Goal: Transaction & Acquisition: Purchase product/service

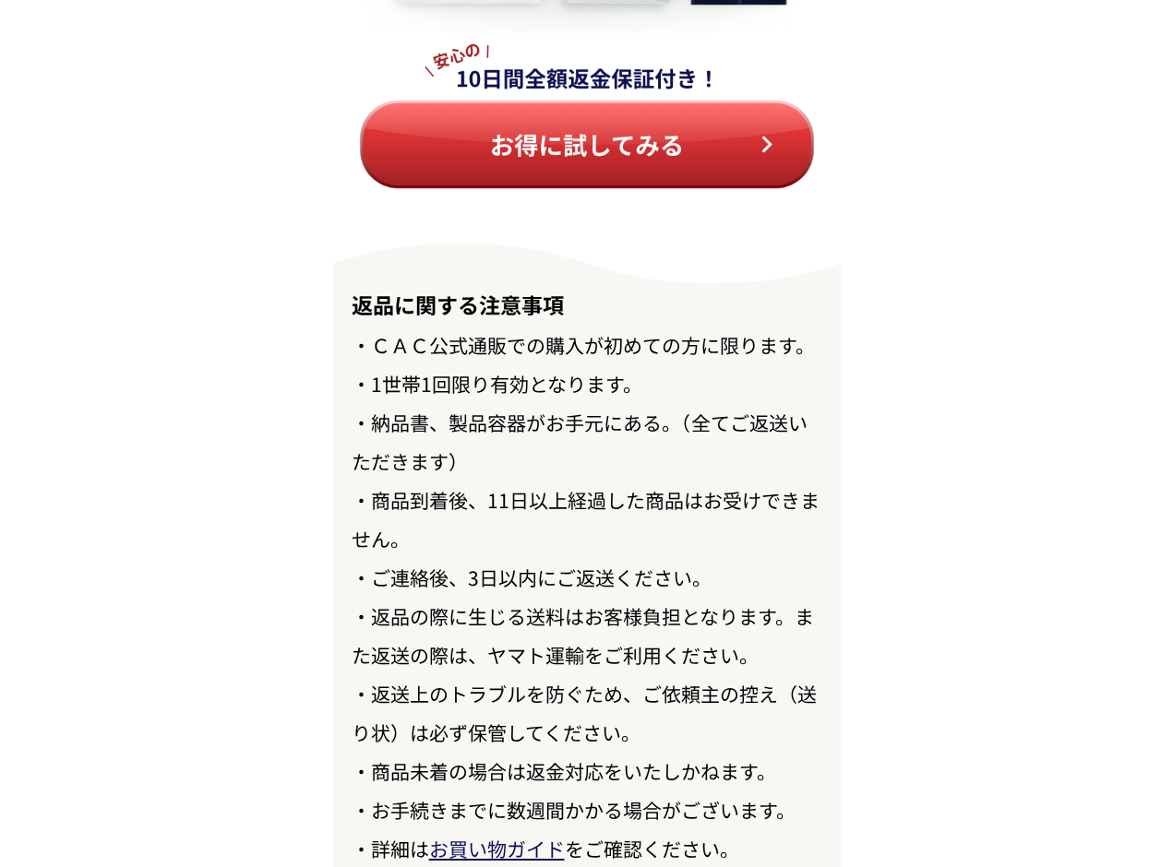
scroll to position [21250, 0]
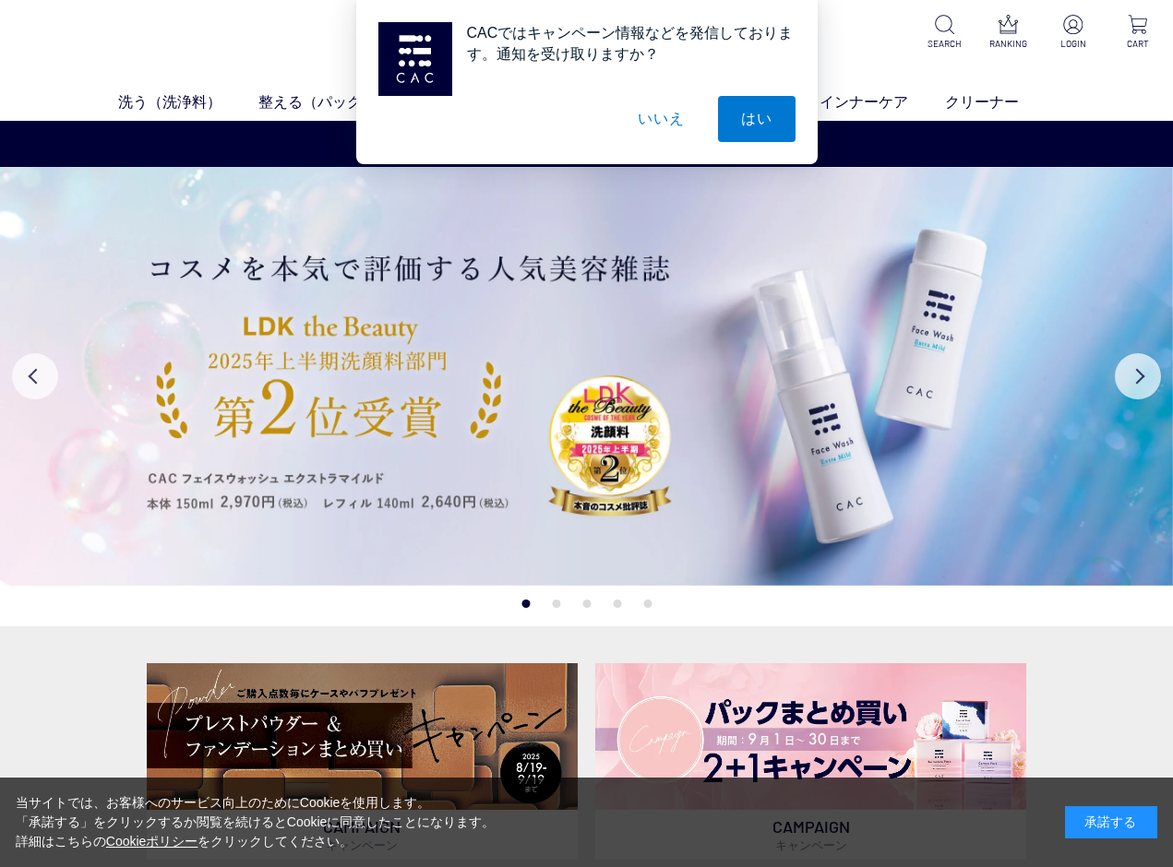
click at [650, 126] on button "いいえ" at bounding box center [660, 119] width 92 height 46
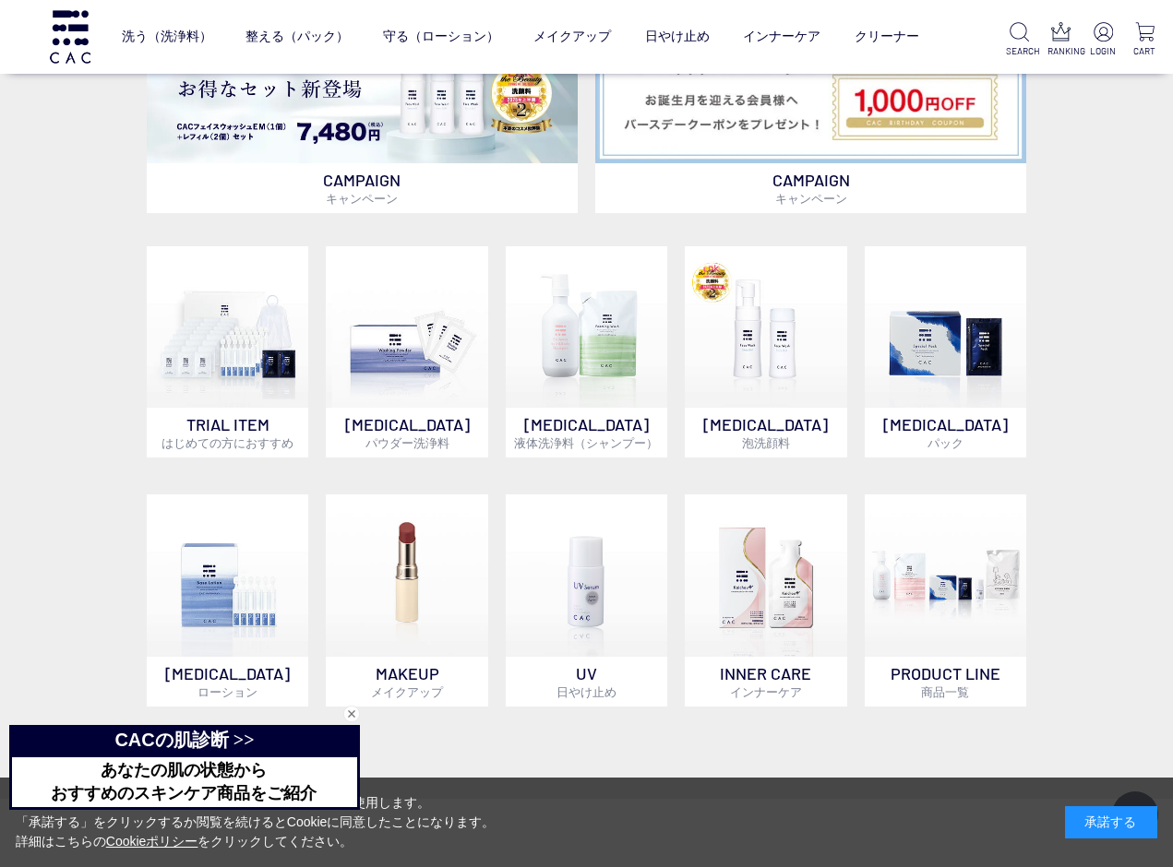
scroll to position [1015, 0]
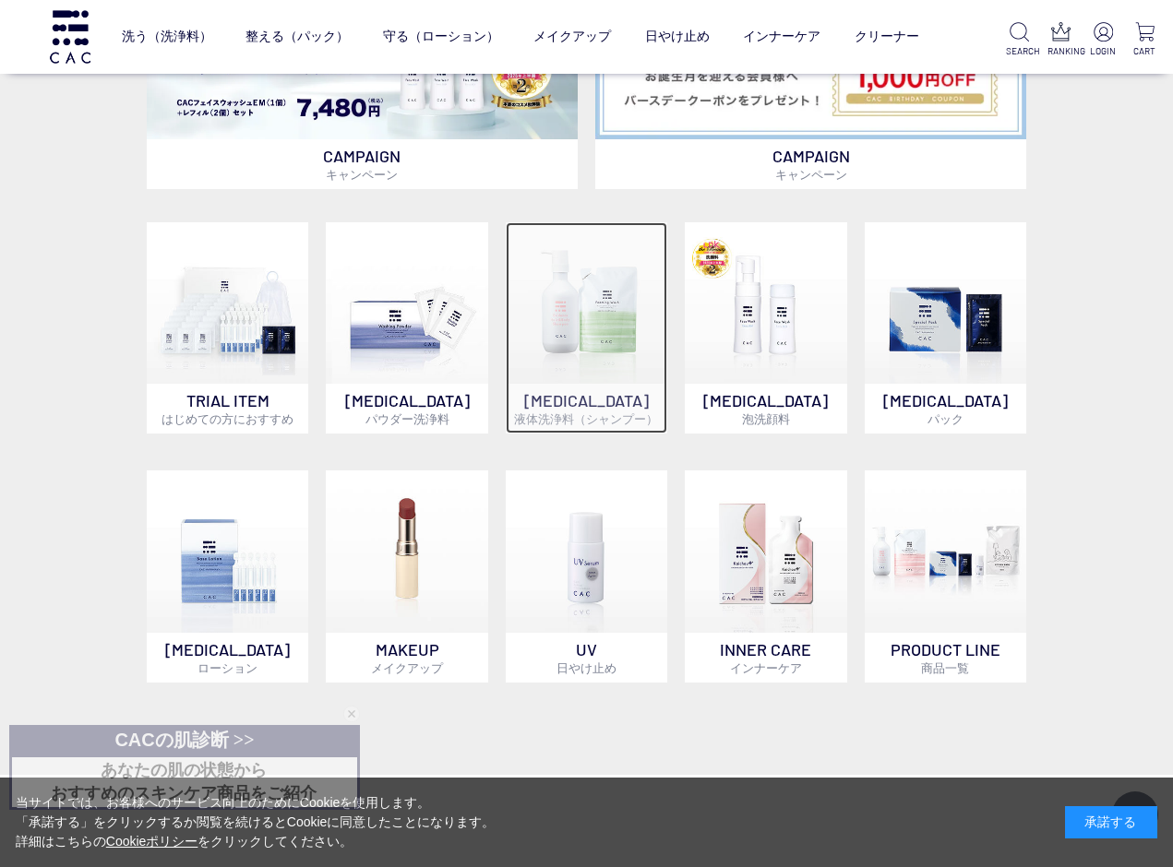
click at [582, 338] on img at bounding box center [586, 302] width 161 height 161
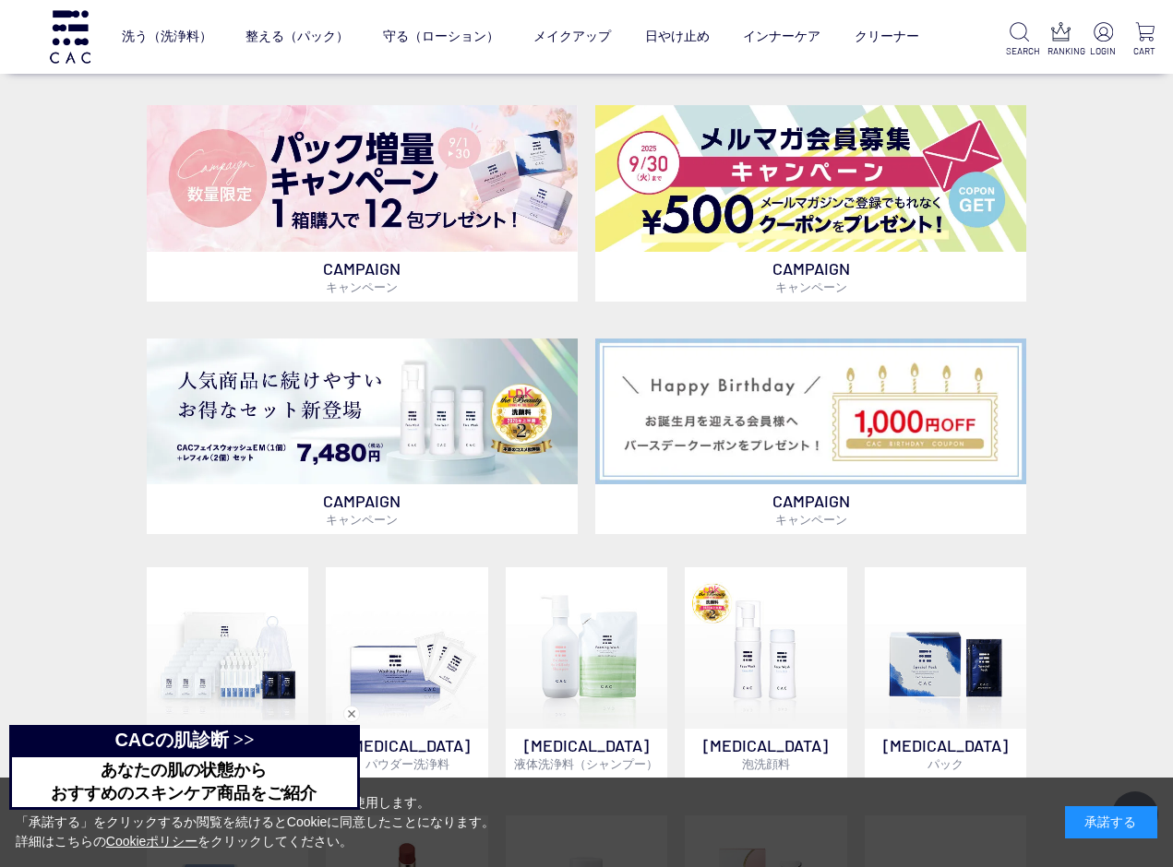
scroll to position [646, 0]
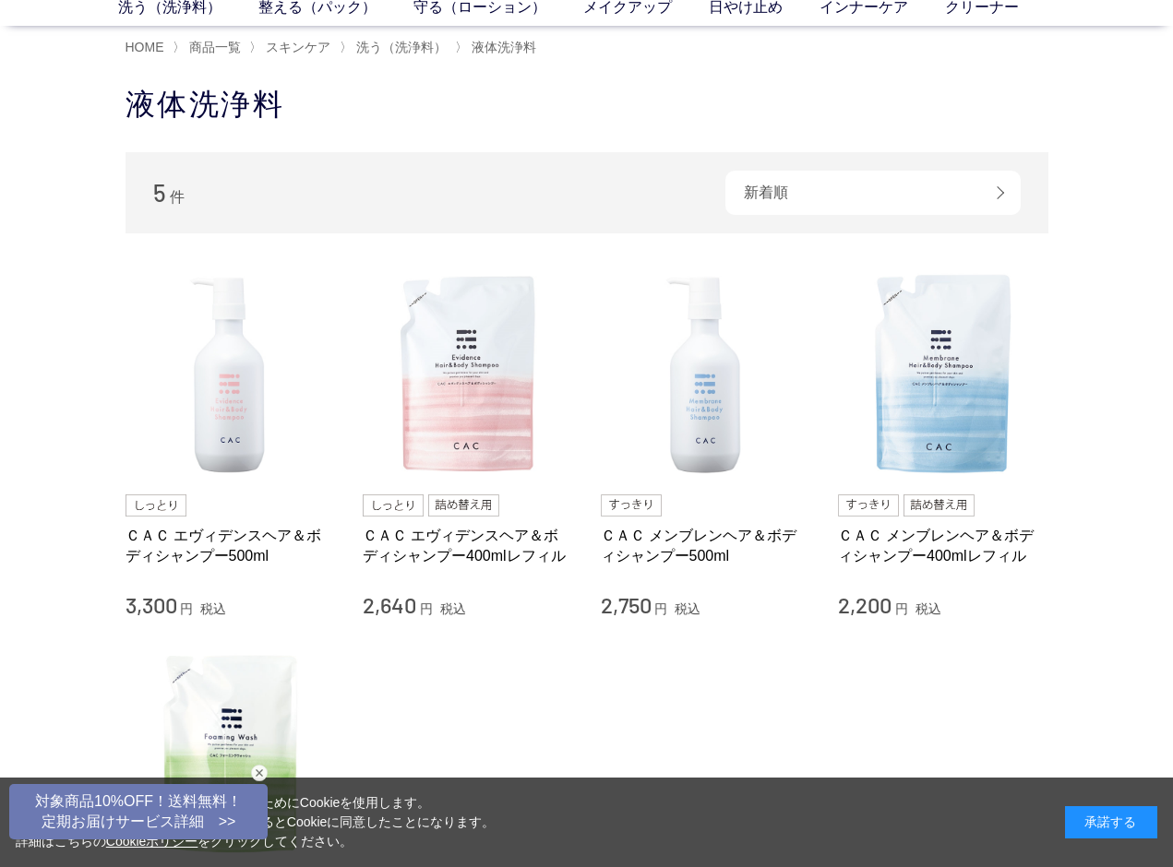
scroll to position [92, 0]
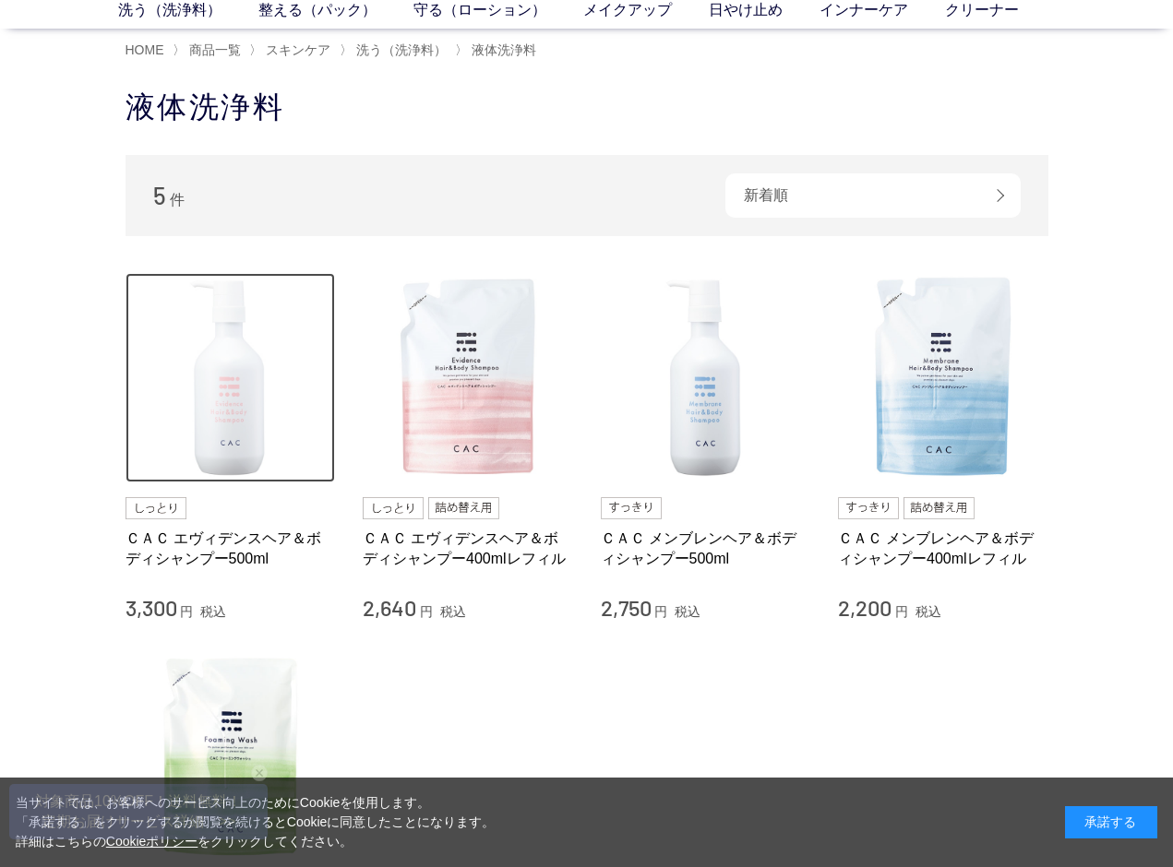
click at [249, 419] on img at bounding box center [230, 378] width 210 height 210
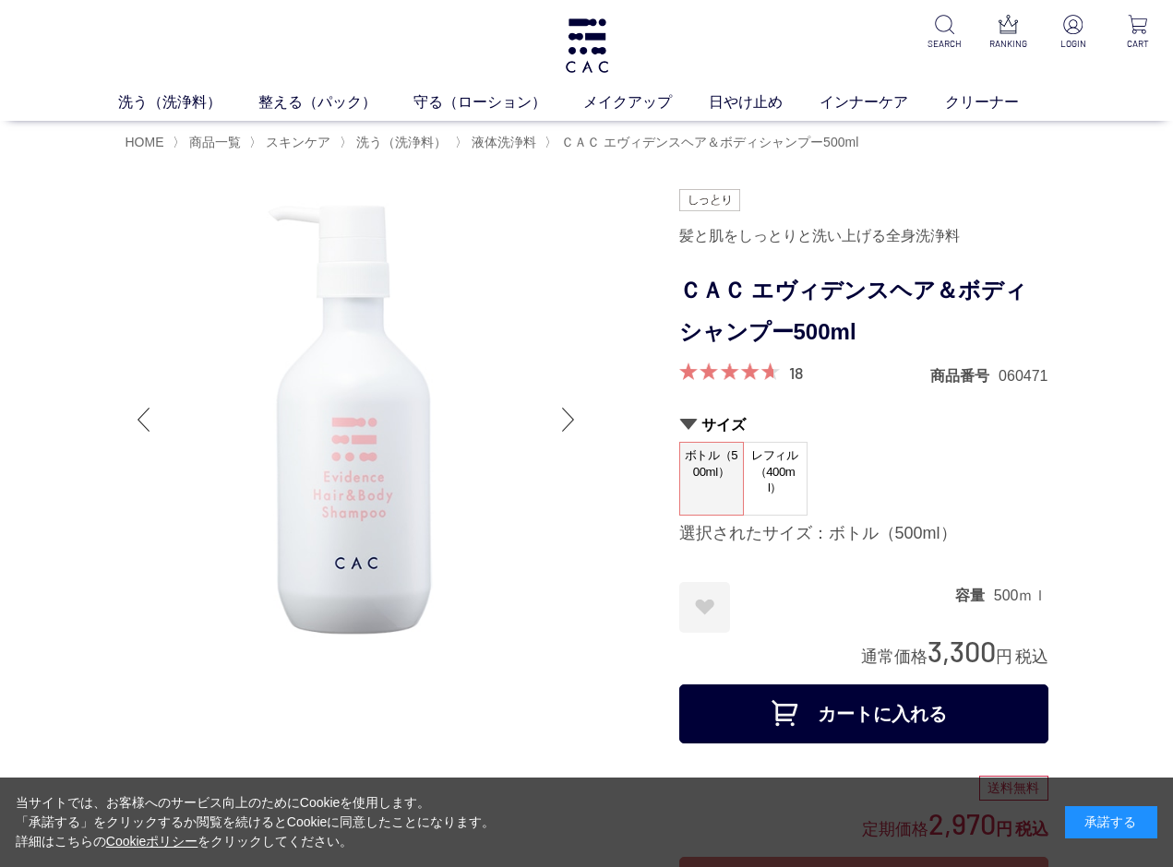
click at [562, 424] on div at bounding box center [568, 420] width 37 height 74
